Goal: Task Accomplishment & Management: Complete application form

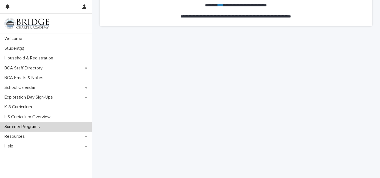
scroll to position [68, 0]
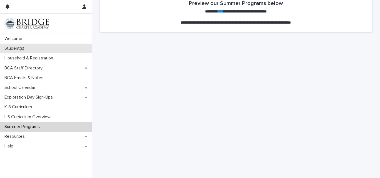
click at [13, 48] on p "Student(s)" at bounding box center [15, 48] width 26 height 5
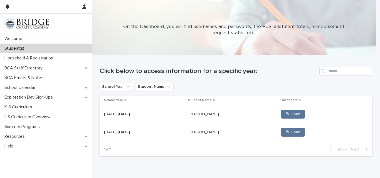
click at [189, 134] on p "Shiloh Flanders" at bounding box center [204, 132] width 31 height 6
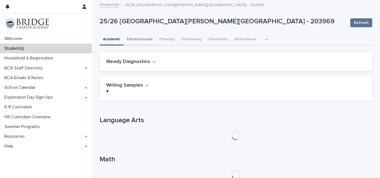
click at [144, 40] on button "Extracurricular" at bounding box center [140, 40] width 33 height 12
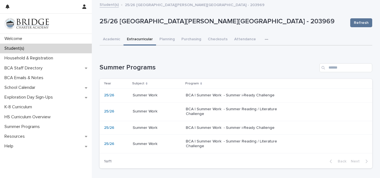
click at [215, 142] on p "BCA | Summer Work - Summer Reading / Literature Challenge" at bounding box center [232, 143] width 93 height 9
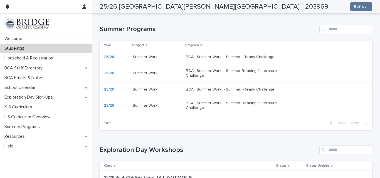
scroll to position [79, 0]
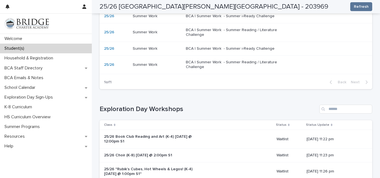
click at [225, 30] on p "BCA | Summer Work - Summer Reading / Literature Challenge" at bounding box center [232, 32] width 93 height 9
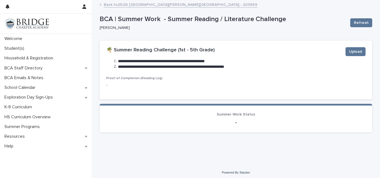
click at [229, 42] on div "**********" at bounding box center [236, 69] width 273 height 137
click at [231, 45] on div "**********" at bounding box center [236, 59] width 273 height 36
click at [359, 52] on span "Upload" at bounding box center [355, 52] width 13 height 6
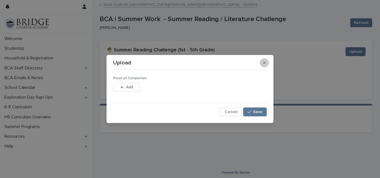
click at [267, 63] on button "button" at bounding box center [264, 62] width 9 height 9
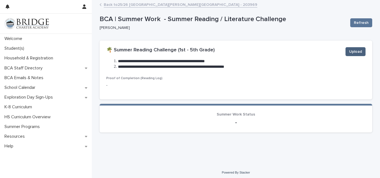
click at [351, 54] on span "Upload" at bounding box center [355, 52] width 13 height 6
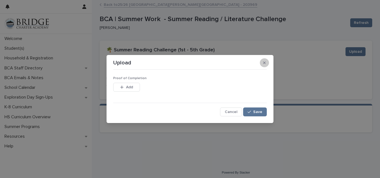
click at [262, 63] on button "button" at bounding box center [264, 62] width 9 height 9
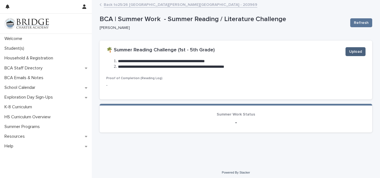
click at [349, 53] on span "Upload" at bounding box center [355, 52] width 13 height 6
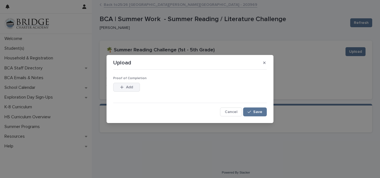
click at [133, 86] on button "Add" at bounding box center [126, 87] width 27 height 9
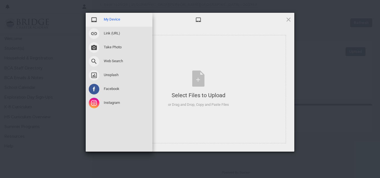
click at [115, 17] on span "My Device" at bounding box center [112, 19] width 16 height 5
click at [115, 32] on span "Link (URL)" at bounding box center [112, 33] width 16 height 5
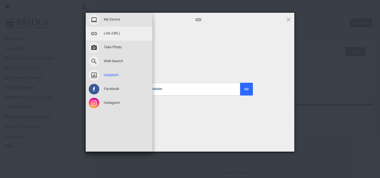
click at [93, 77] on span at bounding box center [94, 75] width 11 height 11
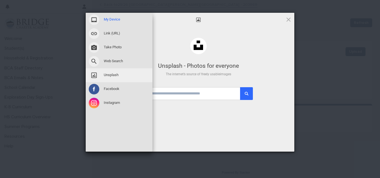
click at [109, 20] on span "My Device" at bounding box center [112, 19] width 16 height 5
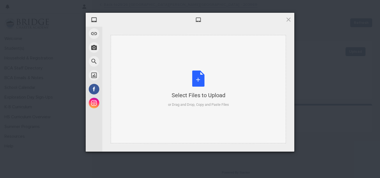
click at [208, 83] on div "Select Files to Upload or Drag and Drop, Copy and Paste Files" at bounding box center [198, 89] width 61 height 37
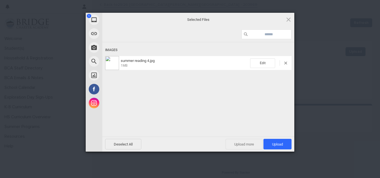
click at [250, 146] on span "Upload more" at bounding box center [244, 144] width 37 height 11
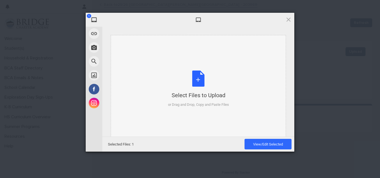
click at [200, 88] on div "Select Files to Upload or Drag and Drop, Copy and Paste Files" at bounding box center [198, 89] width 61 height 37
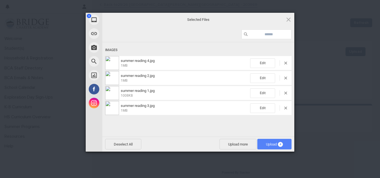
click at [267, 144] on span "Upload 4" at bounding box center [274, 144] width 17 height 4
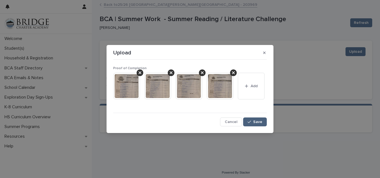
click at [251, 120] on button "Save" at bounding box center [255, 122] width 24 height 9
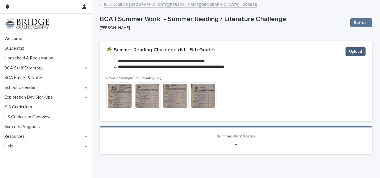
click at [351, 52] on span "Upload" at bounding box center [355, 52] width 13 height 6
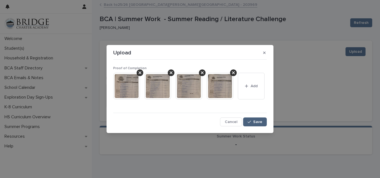
click at [258, 126] on button "Save" at bounding box center [255, 122] width 24 height 9
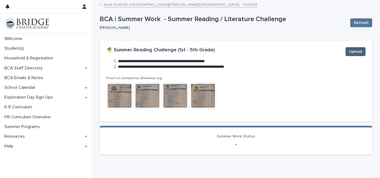
click at [361, 51] on button "Upload" at bounding box center [356, 51] width 20 height 9
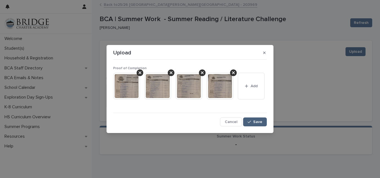
click at [254, 123] on span "Save" at bounding box center [257, 122] width 9 height 4
